Goal: Find specific page/section: Find specific page/section

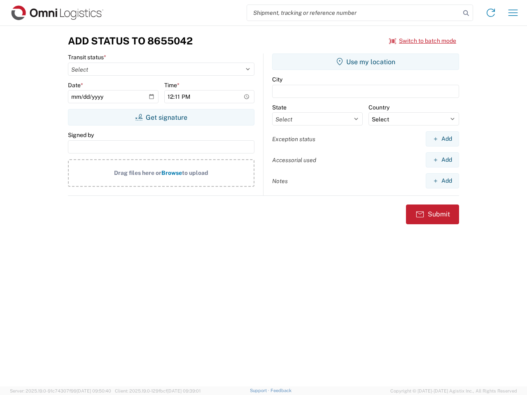
click at [354, 13] on input "search" at bounding box center [353, 13] width 213 height 16
click at [466, 13] on icon at bounding box center [466, 13] width 12 height 12
click at [491, 13] on icon at bounding box center [490, 12] width 13 height 13
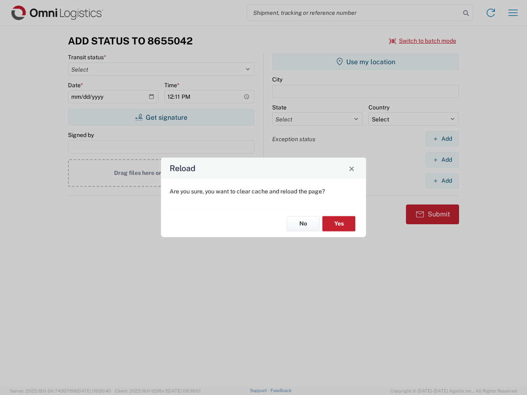
click at [423, 41] on div "Reload Are you sure, you want to clear cache and reload the page? No Yes" at bounding box center [263, 197] width 527 height 395
click at [161, 117] on div "Reload Are you sure, you want to clear cache and reload the page? No Yes" at bounding box center [263, 197] width 527 height 395
click at [366, 62] on div "Reload Are you sure, you want to clear cache and reload the page? No Yes" at bounding box center [263, 197] width 527 height 395
click at [442, 139] on div "Reload Are you sure, you want to clear cache and reload the page? No Yes" at bounding box center [263, 197] width 527 height 395
click at [442, 160] on div "Reload Are you sure, you want to clear cache and reload the page? No Yes" at bounding box center [263, 197] width 527 height 395
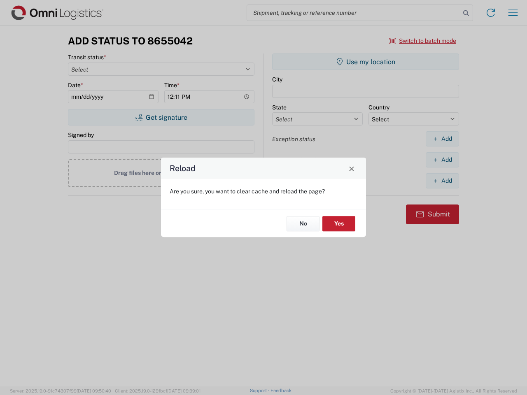
click at [442, 181] on div "Reload Are you sure, you want to clear cache and reload the page? No Yes" at bounding box center [263, 197] width 527 height 395
